Goal: Task Accomplishment & Management: Use online tool/utility

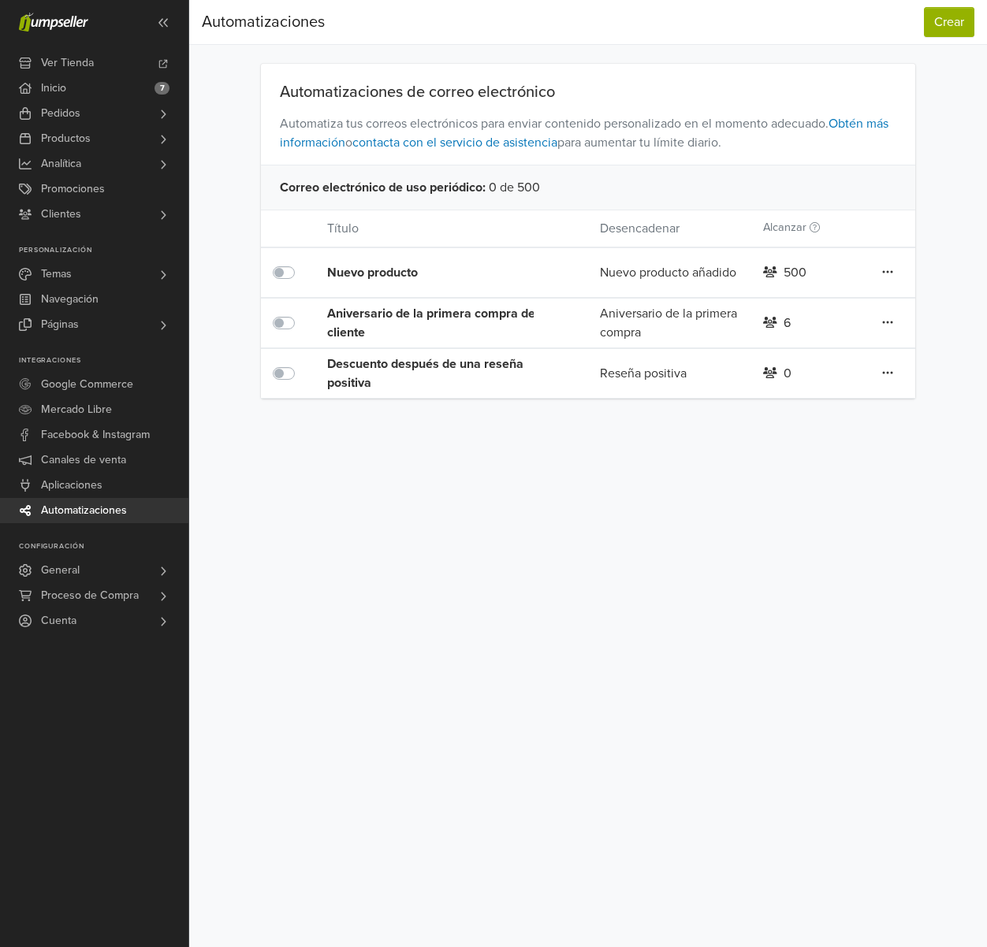
click at [889, 272] on icon at bounding box center [887, 272] width 11 height 13
click at [568, 500] on div "Preferencias Suscripción Salir Automatizaciones Crear Automatizaciones Crear Au…" at bounding box center [588, 473] width 798 height 947
click at [960, 23] on button "Crear" at bounding box center [949, 22] width 50 height 30
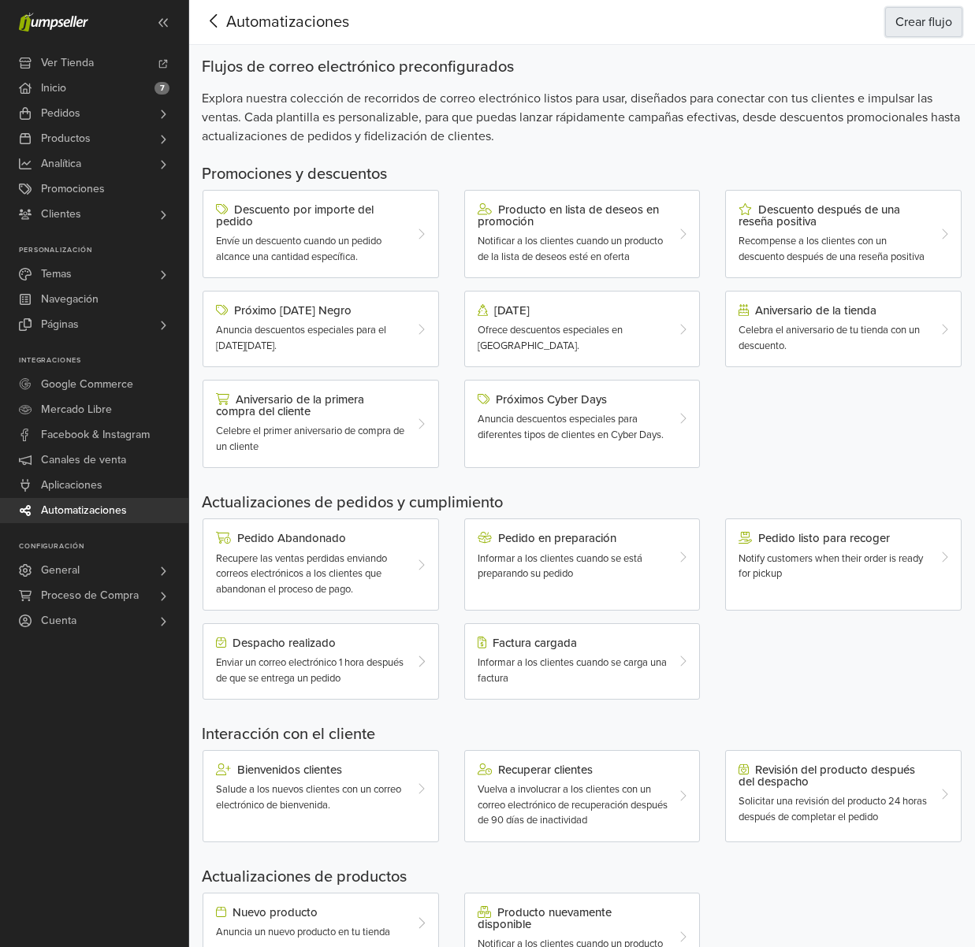
click at [927, 22] on button "Crear flujo" at bounding box center [923, 22] width 77 height 30
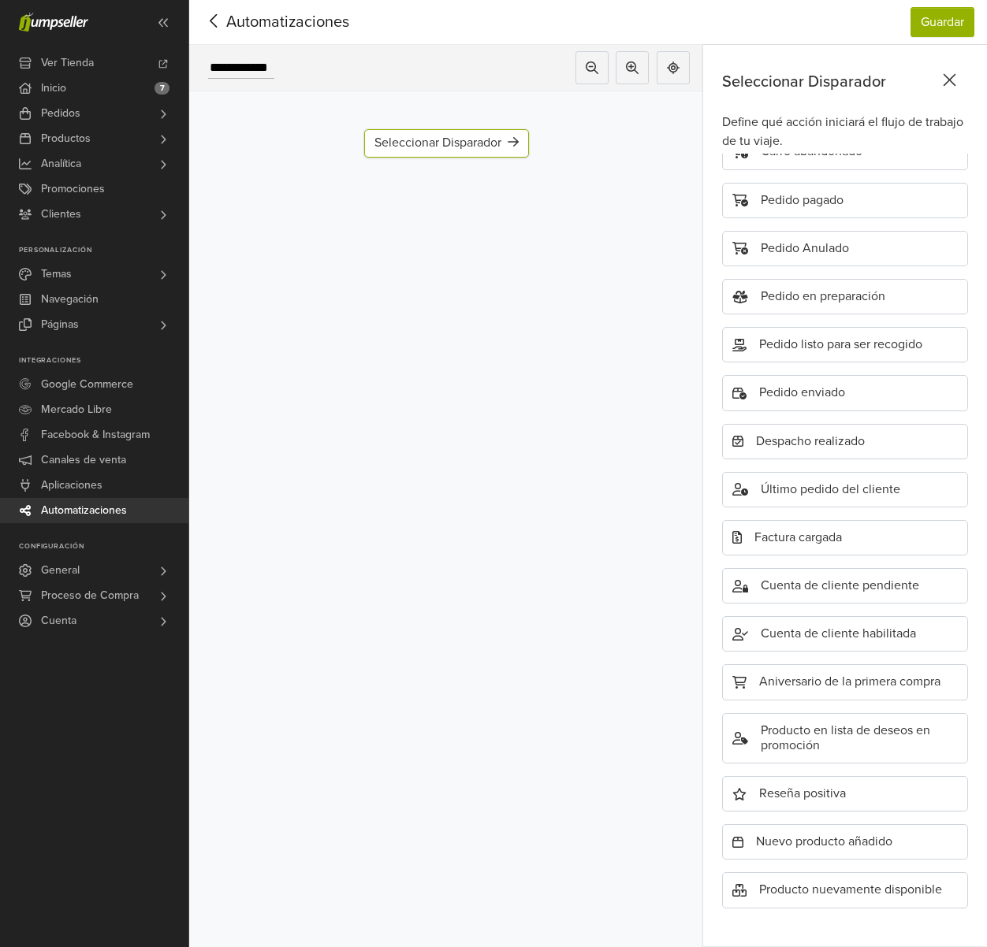
scroll to position [140, 0]
click at [828, 616] on div "Cuenta de cliente habilitada" at bounding box center [845, 633] width 246 height 35
click at [479, 199] on div "Agregar paso" at bounding box center [447, 191] width 108 height 28
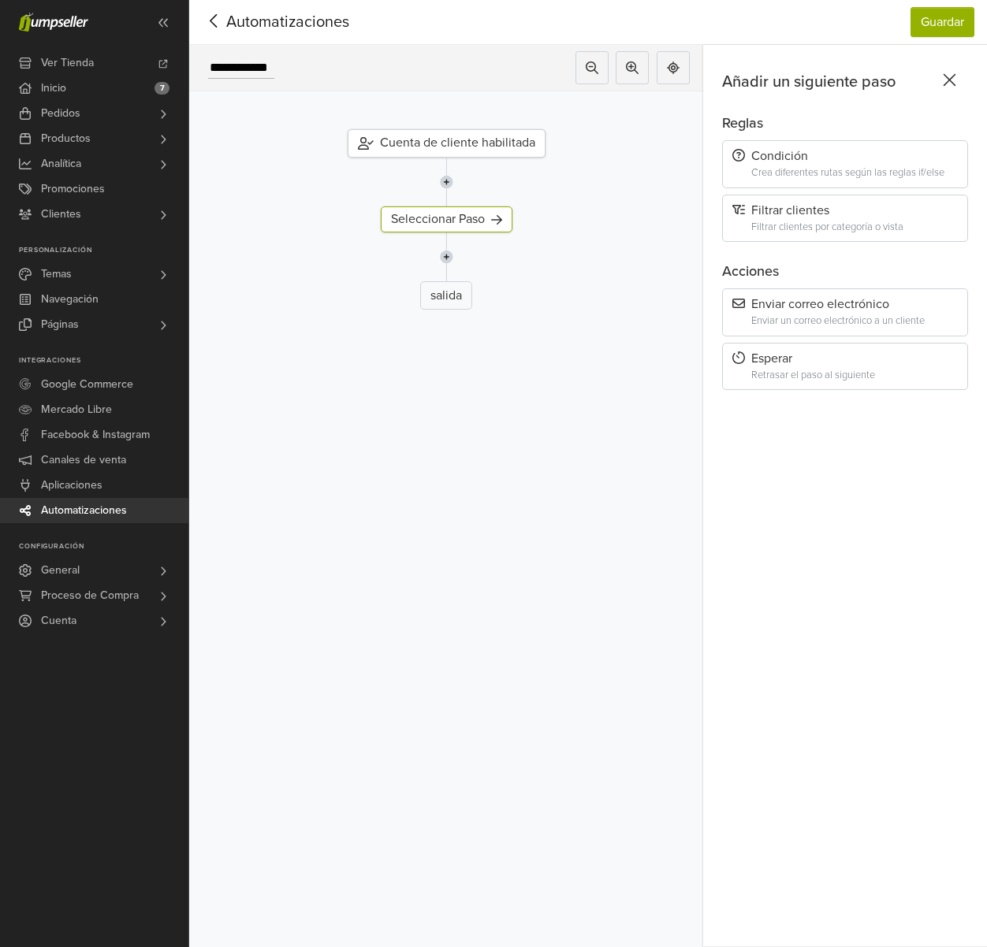
click at [214, 19] on icon at bounding box center [214, 21] width 24 height 20
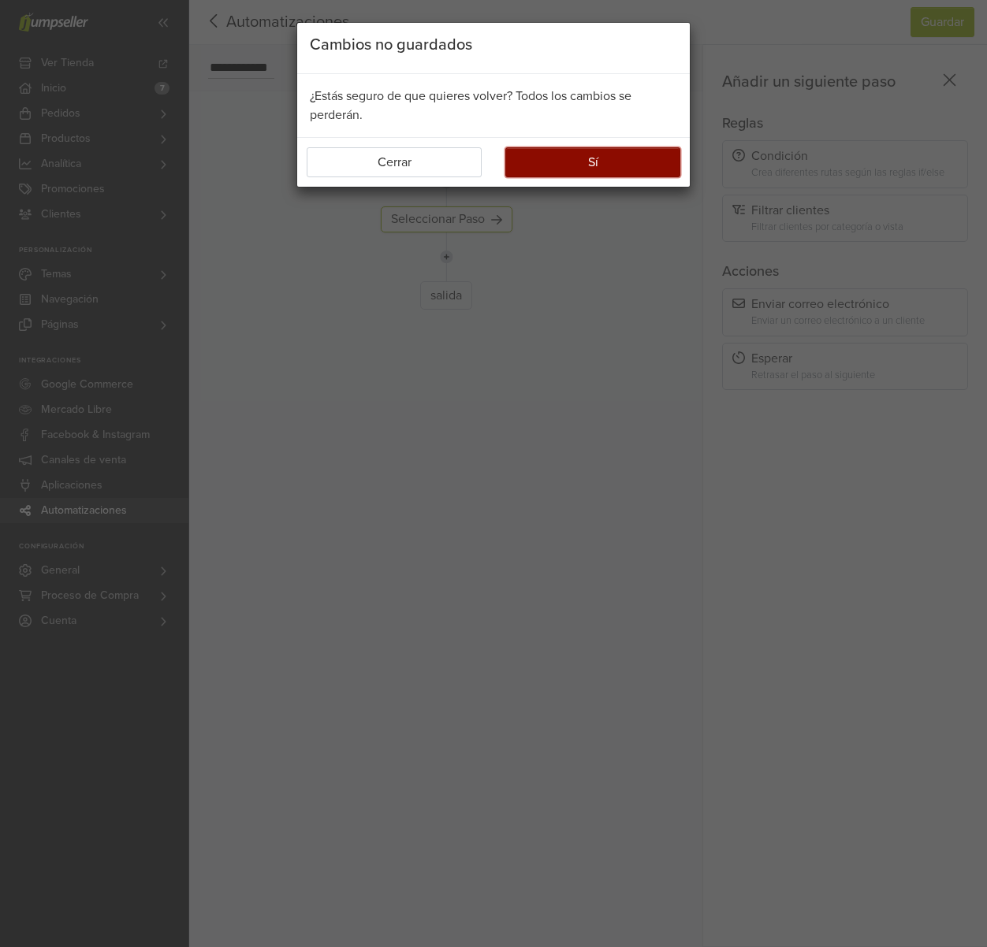
click at [640, 154] on button "Sí" at bounding box center [592, 162] width 175 height 30
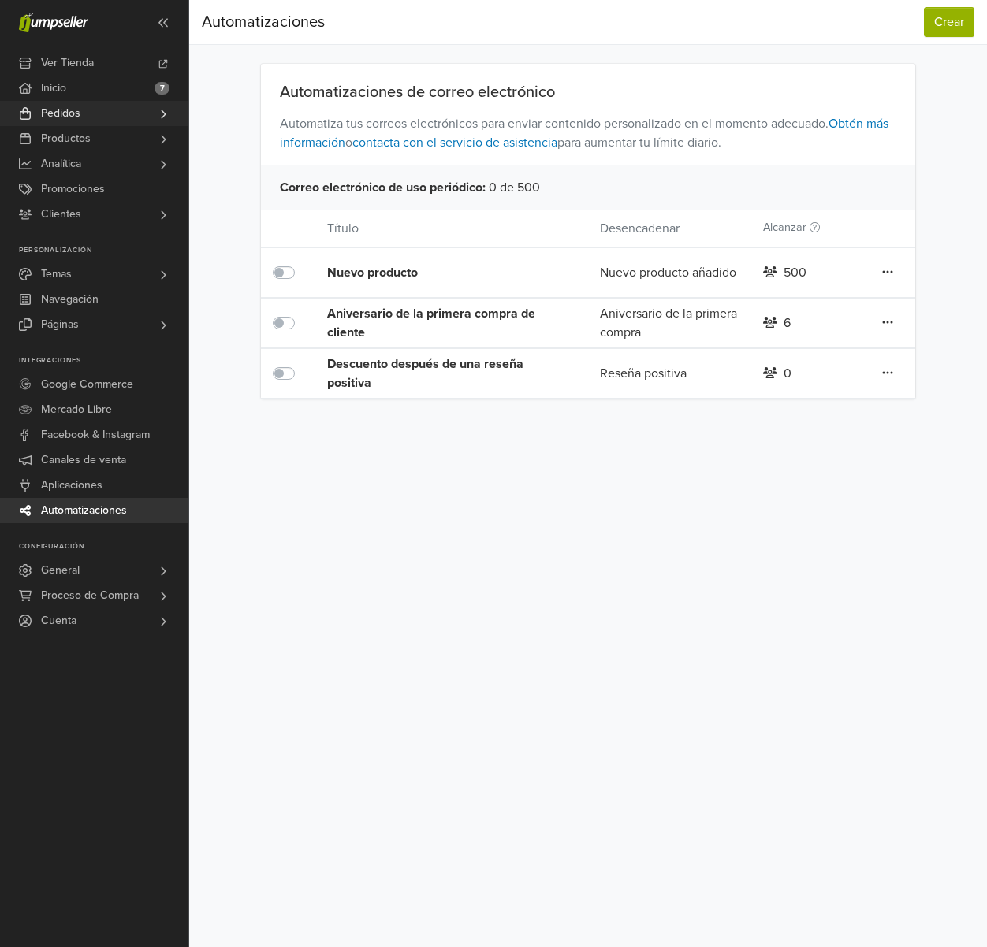
click at [72, 113] on span "Pedidos" at bounding box center [60, 113] width 39 height 25
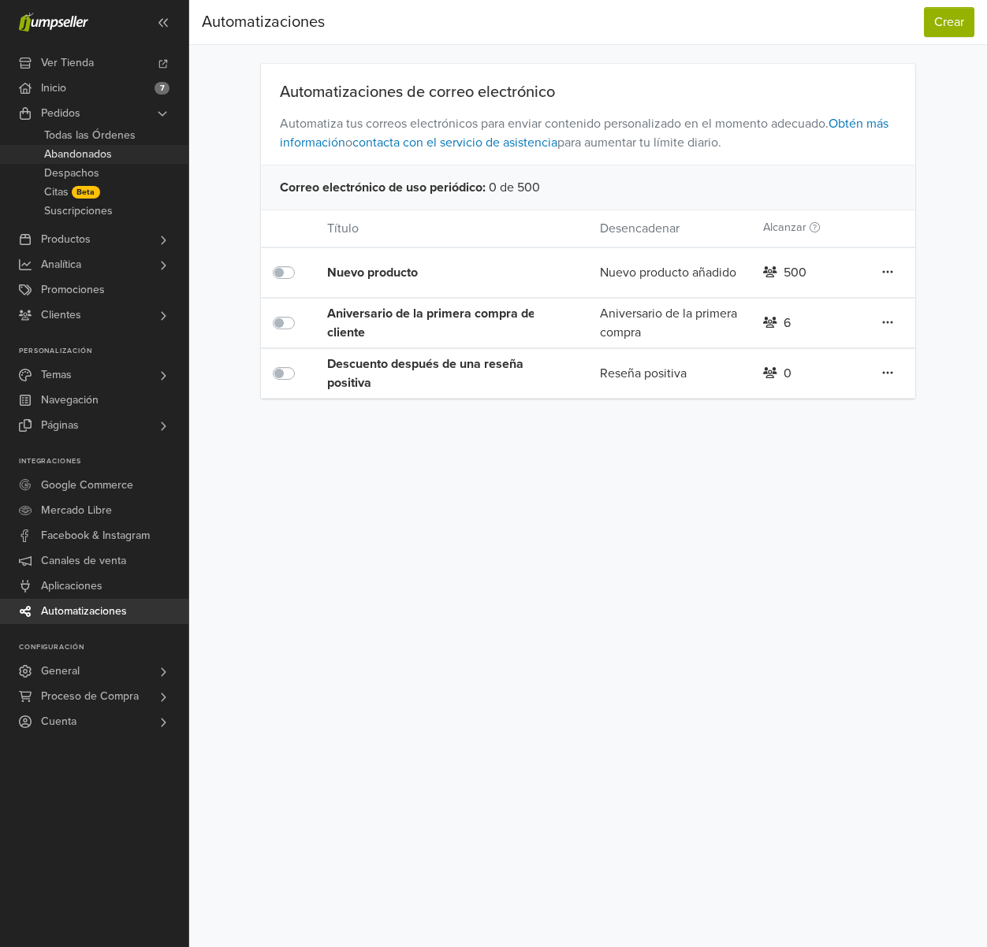
click at [75, 154] on span "Abandonados" at bounding box center [78, 154] width 68 height 19
